Goal: Check status: Check status

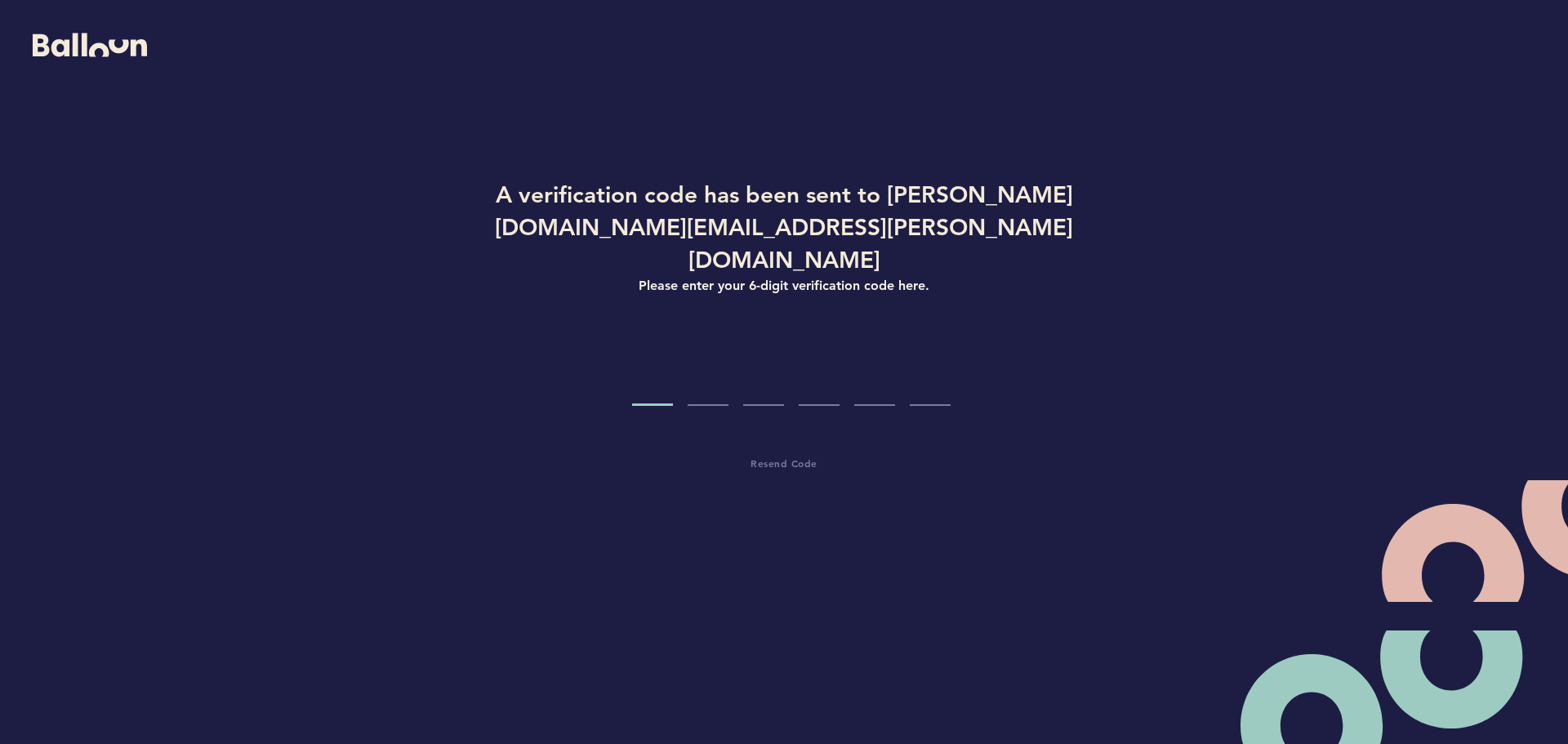
type input "9"
type input "7"
type input "9"
type input "3"
type input "2"
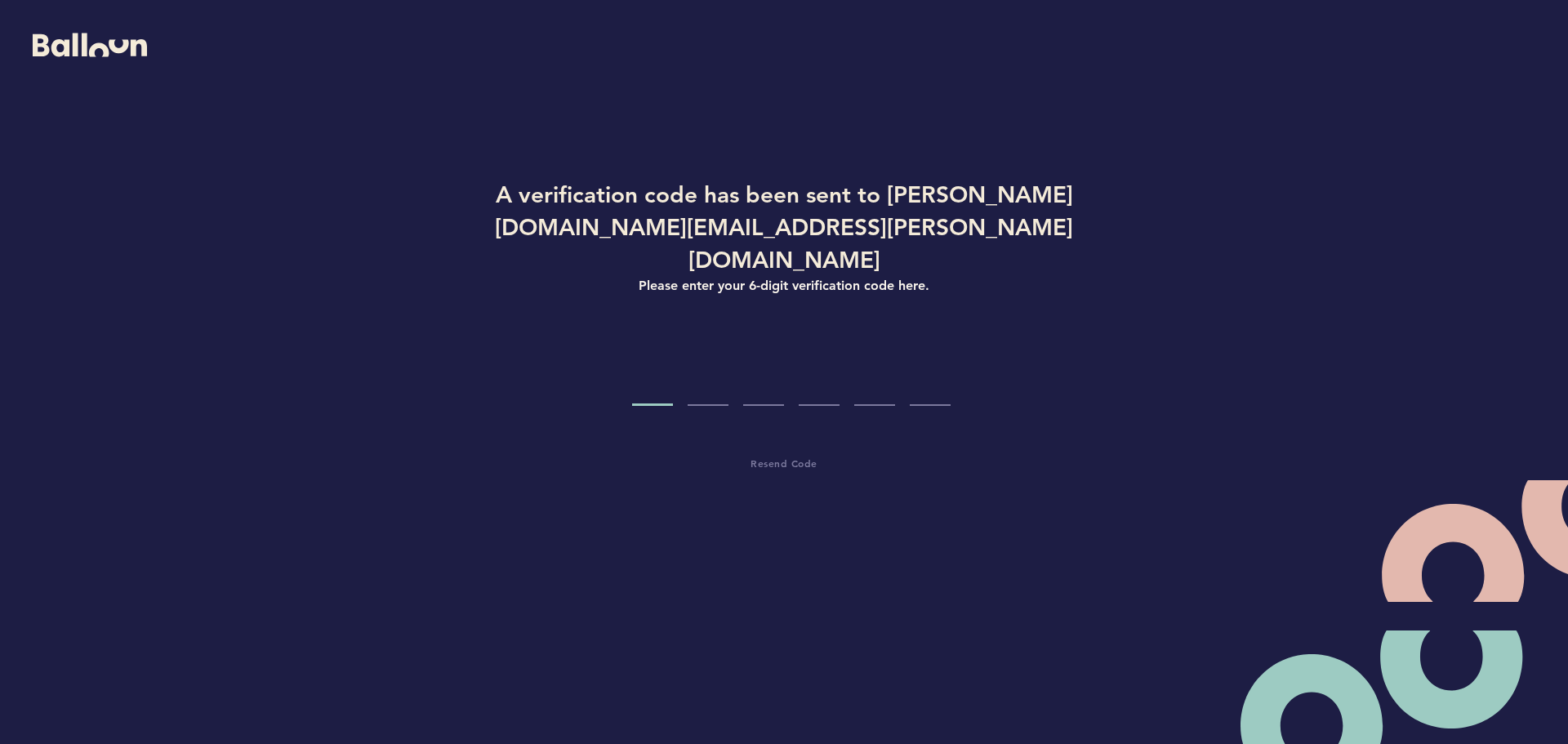
type input "1"
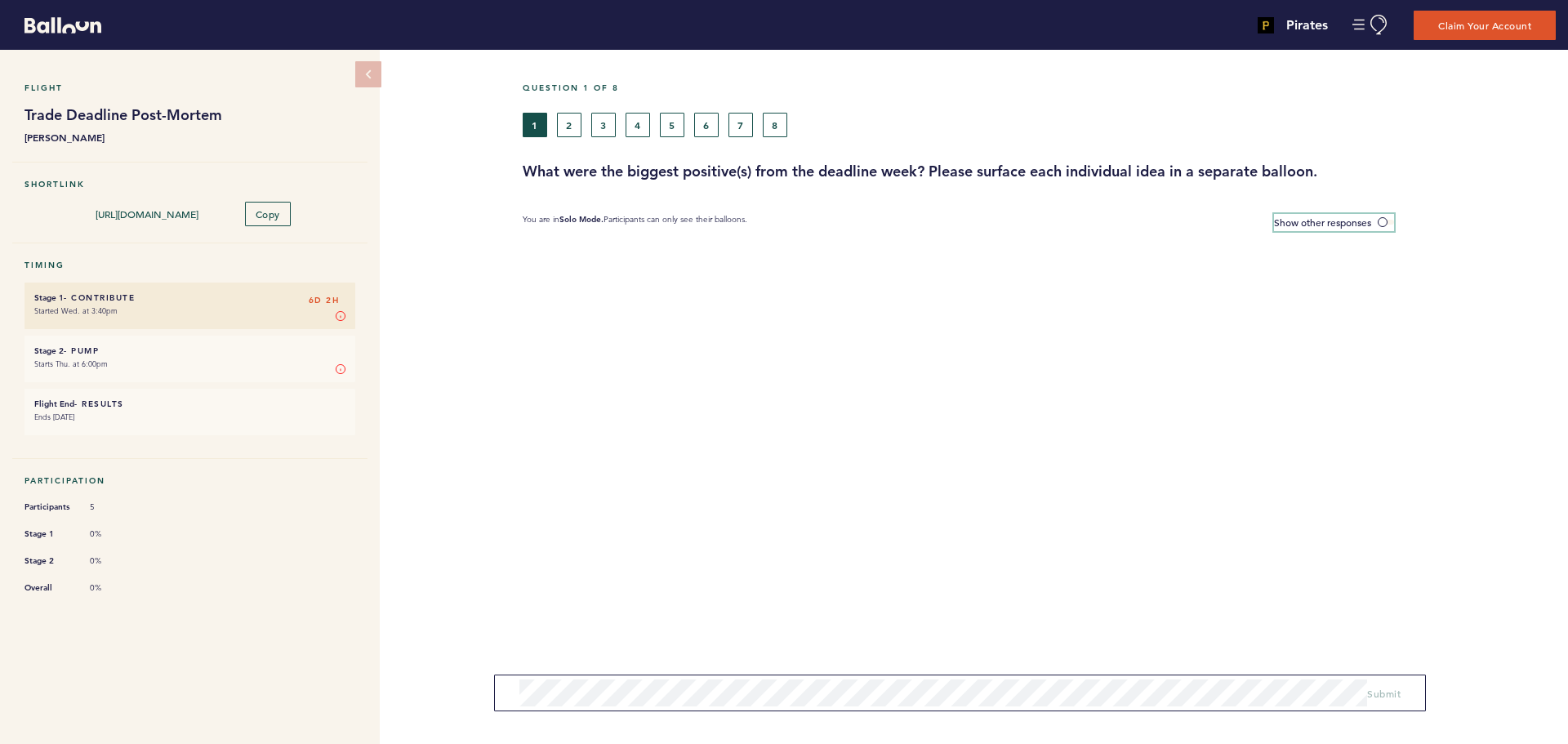
click at [1382, 220] on span at bounding box center [1386, 222] width 16 height 5
click at [0, 0] on input "Show other responses" at bounding box center [0, 0] width 0 height 0
click at [1388, 220] on span at bounding box center [1386, 222] width 16 height 5
click at [0, 0] on input "Hide other responses" at bounding box center [0, 0] width 0 height 0
click at [567, 122] on button "2" at bounding box center [570, 125] width 25 height 25
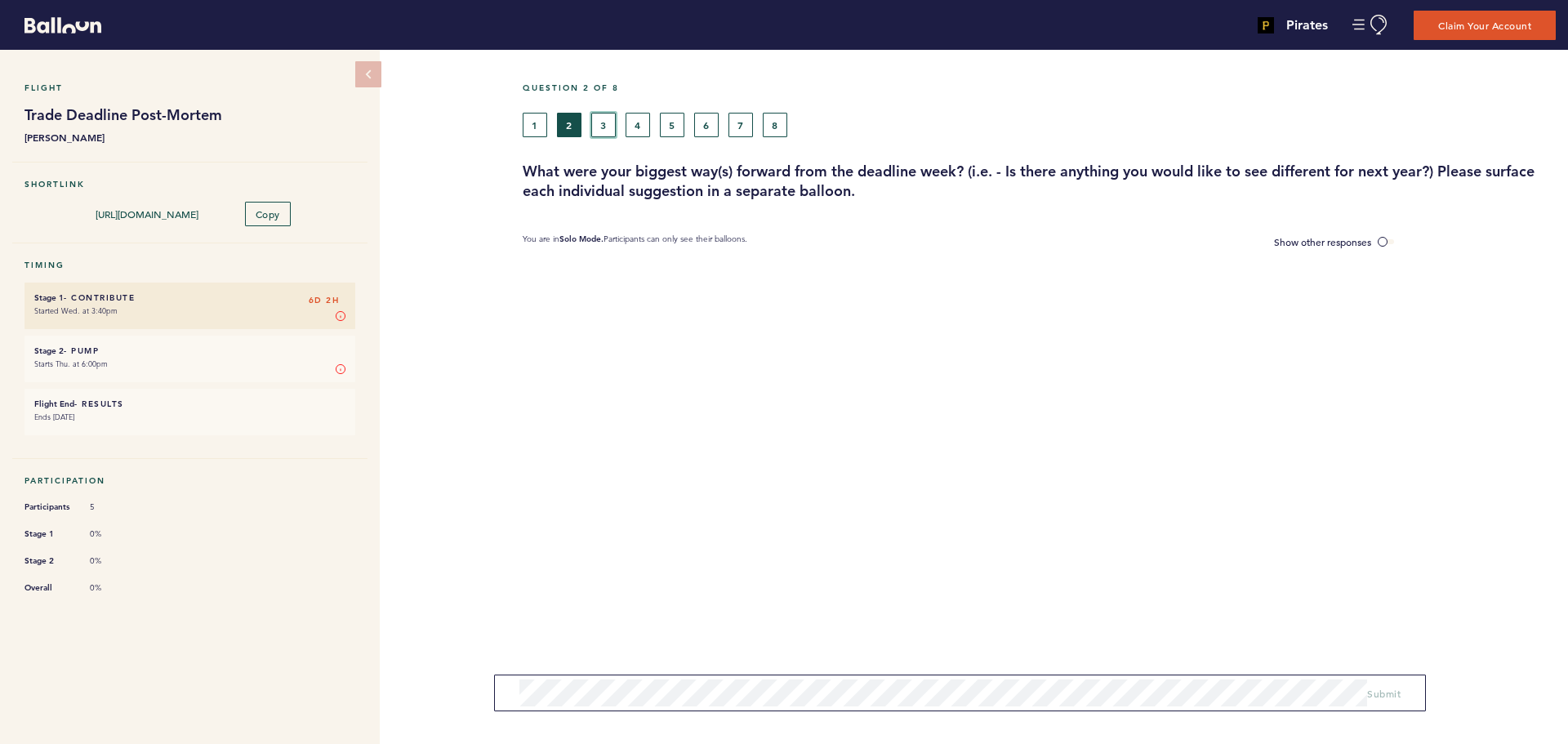
click at [596, 119] on button "3" at bounding box center [604, 125] width 25 height 25
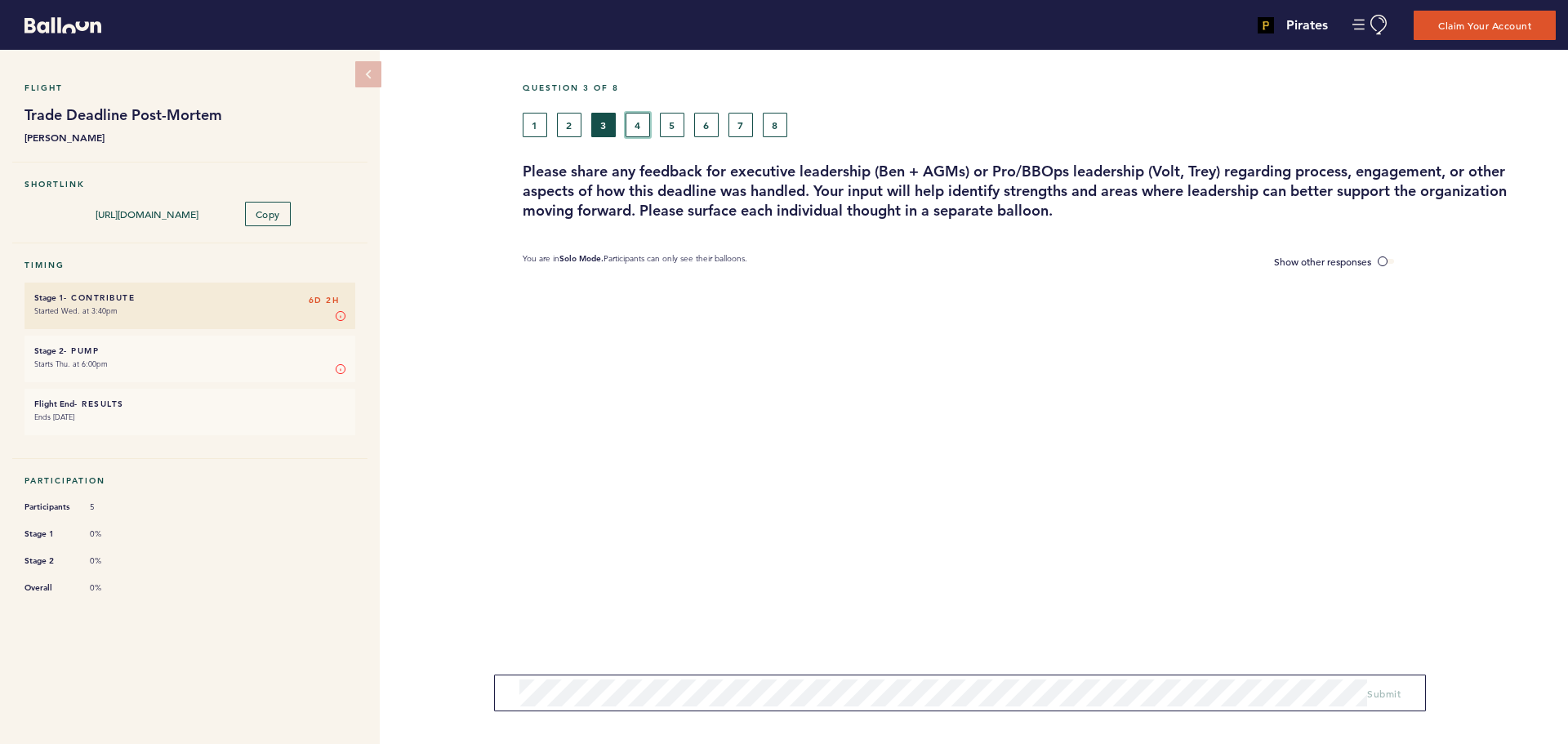
click at [635, 117] on button "4" at bounding box center [638, 125] width 25 height 25
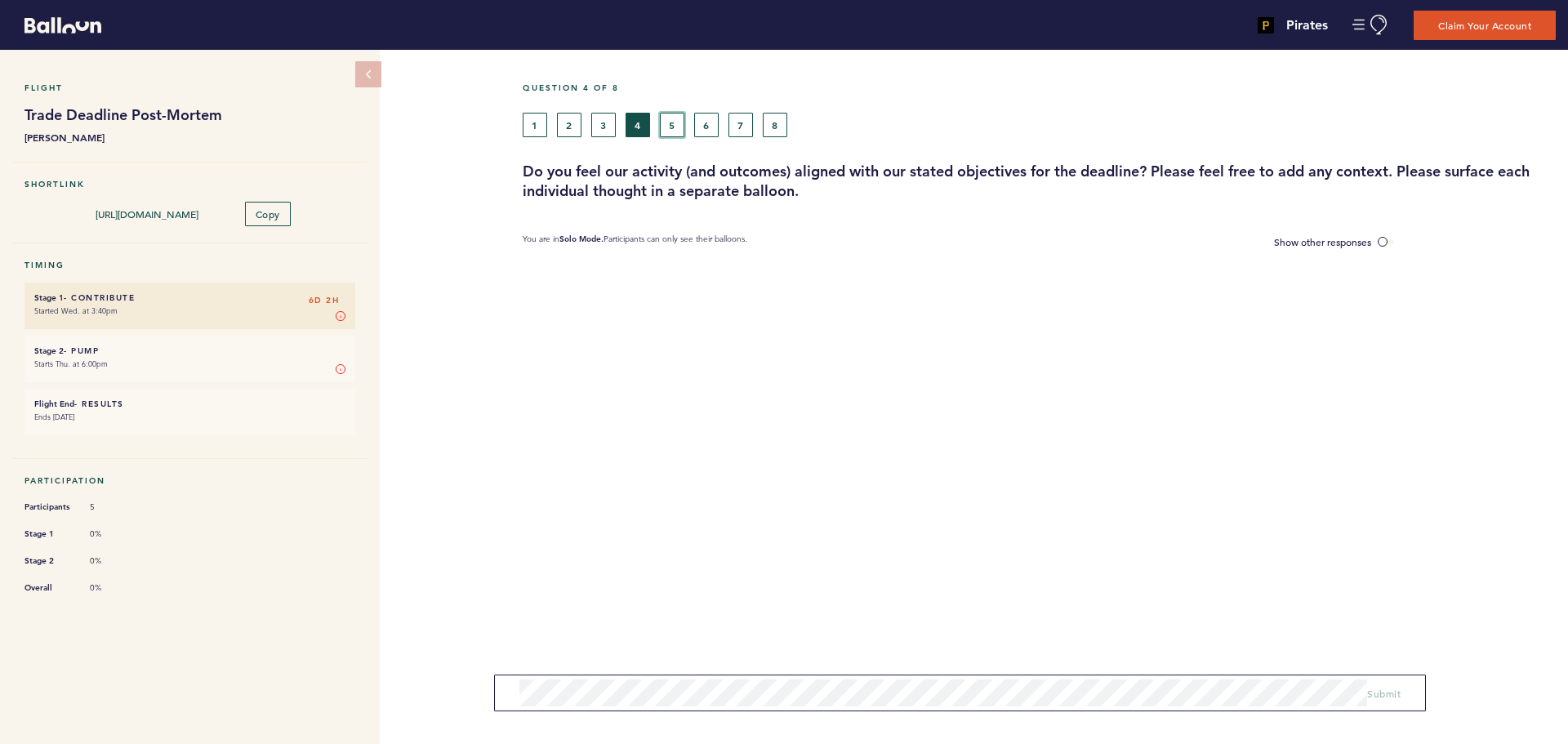
click at [673, 124] on button "5" at bounding box center [673, 125] width 25 height 25
click at [708, 122] on button "6" at bounding box center [707, 125] width 25 height 25
click at [741, 120] on button "7" at bounding box center [741, 125] width 25 height 25
click at [775, 124] on button "8" at bounding box center [775, 125] width 25 height 25
click at [538, 125] on button "1" at bounding box center [535, 125] width 25 height 25
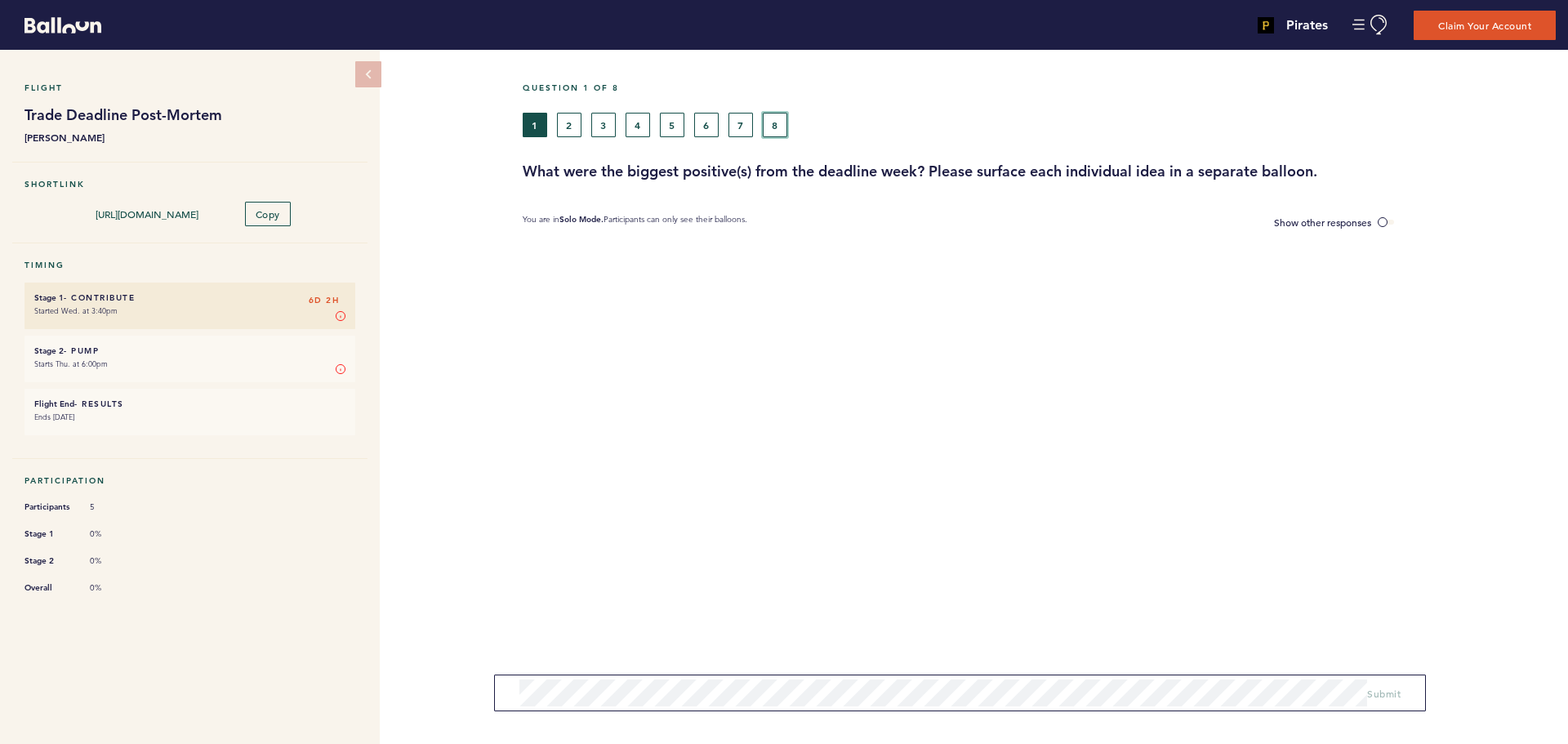
click at [773, 123] on button "8" at bounding box center [775, 125] width 25 height 25
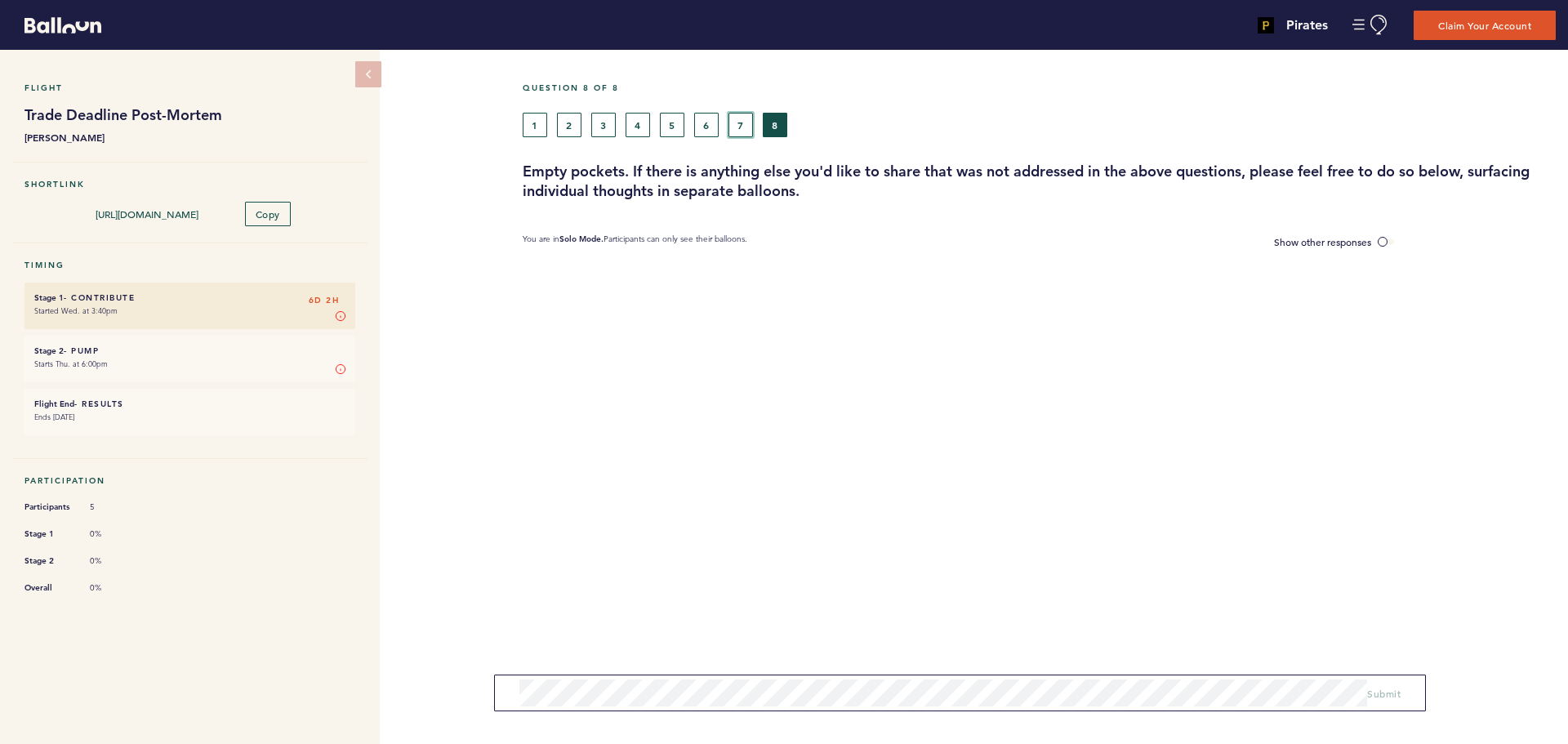
click at [741, 115] on button "7" at bounding box center [741, 125] width 25 height 25
click at [705, 122] on button "6" at bounding box center [707, 125] width 25 height 25
click at [669, 117] on button "5" at bounding box center [673, 125] width 25 height 25
click at [639, 124] on button "4" at bounding box center [638, 125] width 25 height 25
click at [595, 118] on button "3" at bounding box center [604, 125] width 25 height 25
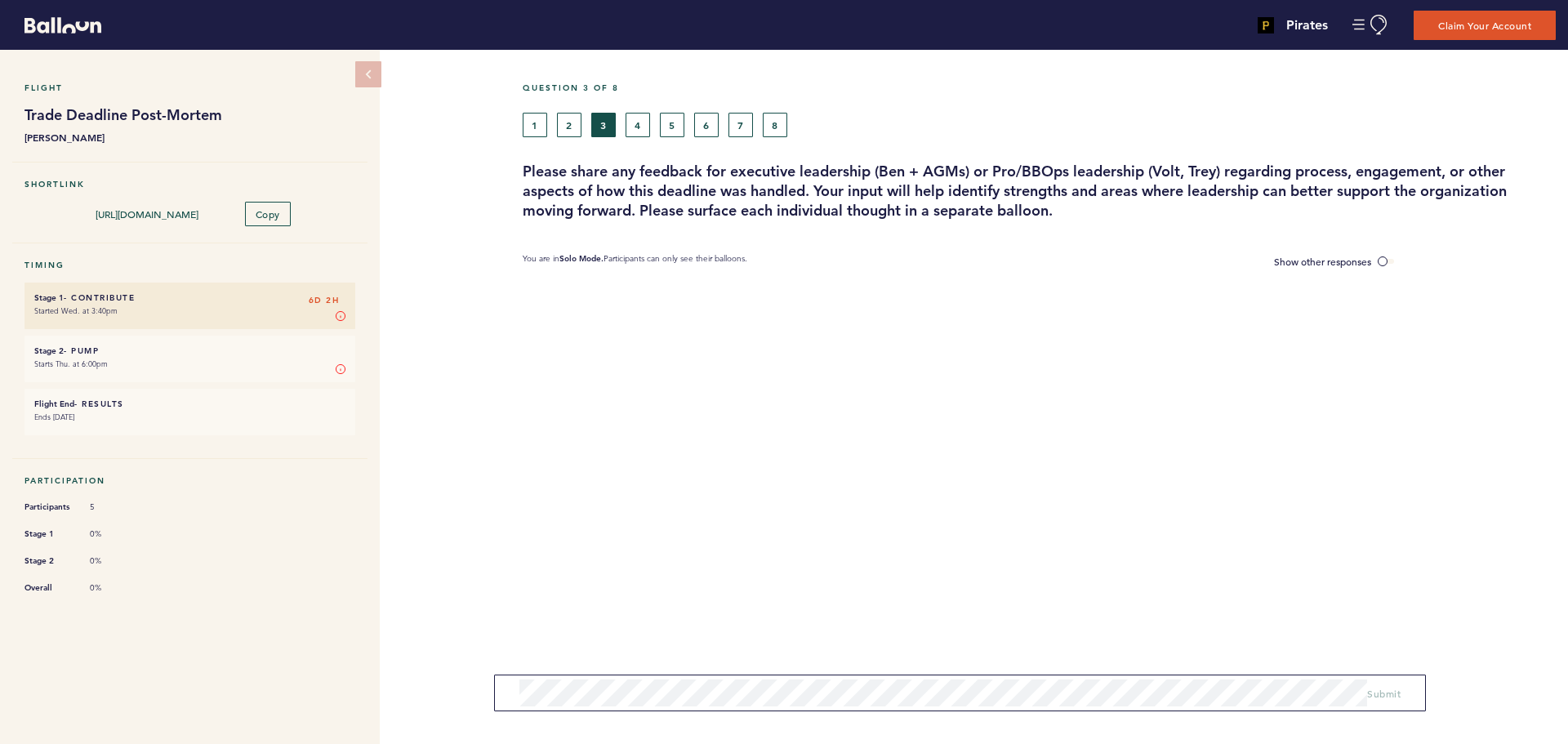
click at [555, 122] on div "1 2 3 4 5 6 7 8" at bounding box center [907, 125] width 769 height 25
click at [568, 120] on button "2" at bounding box center [570, 125] width 25 height 25
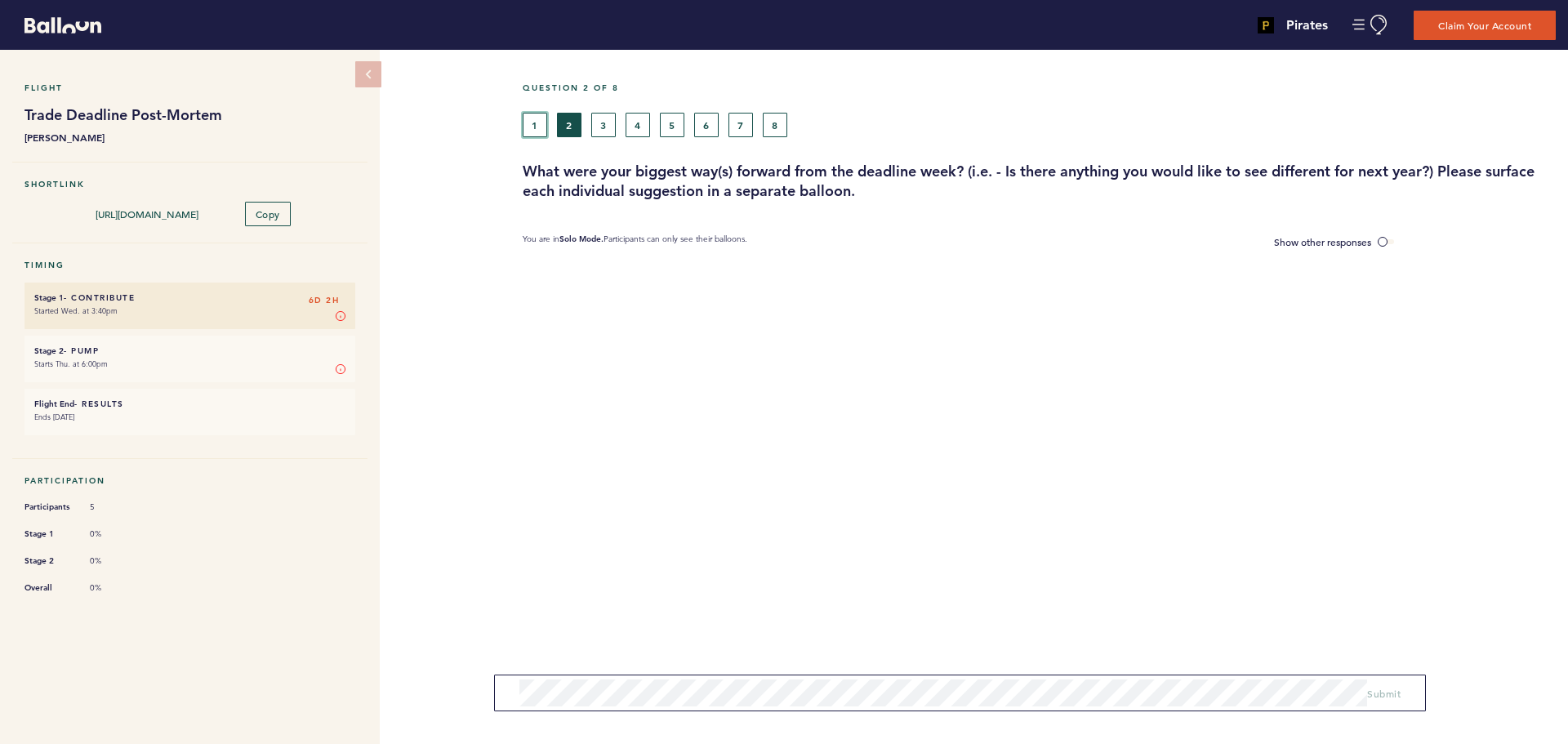
click at [540, 126] on button "1" at bounding box center [535, 125] width 25 height 25
